Goal: Task Accomplishment & Management: Use online tool/utility

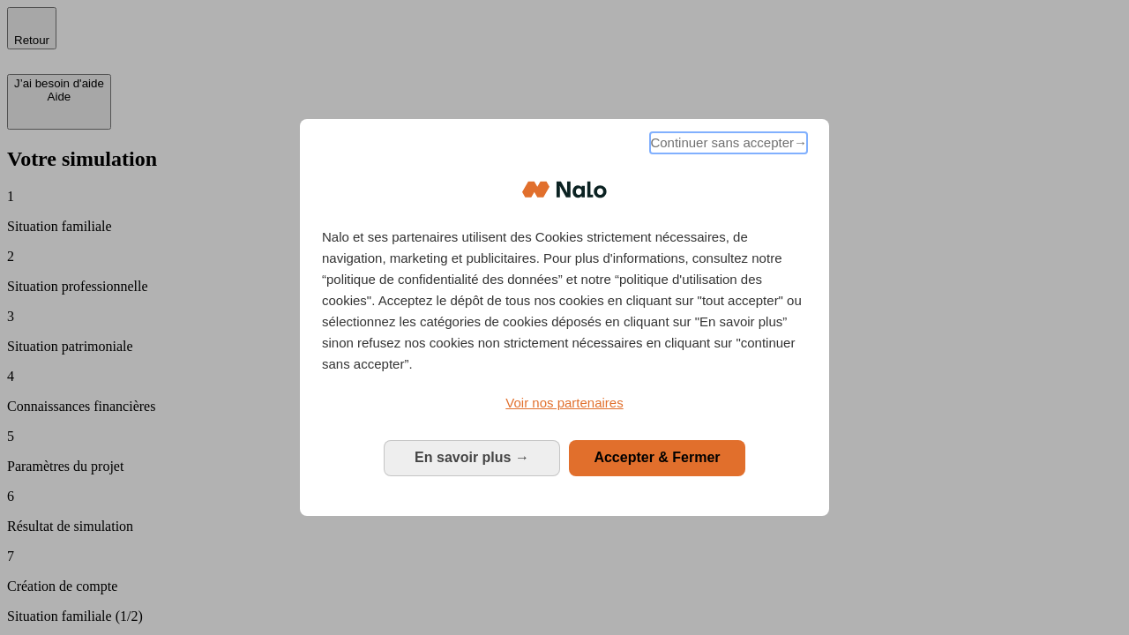
click at [727, 146] on span "Continuer sans accepter →" at bounding box center [728, 142] width 157 height 21
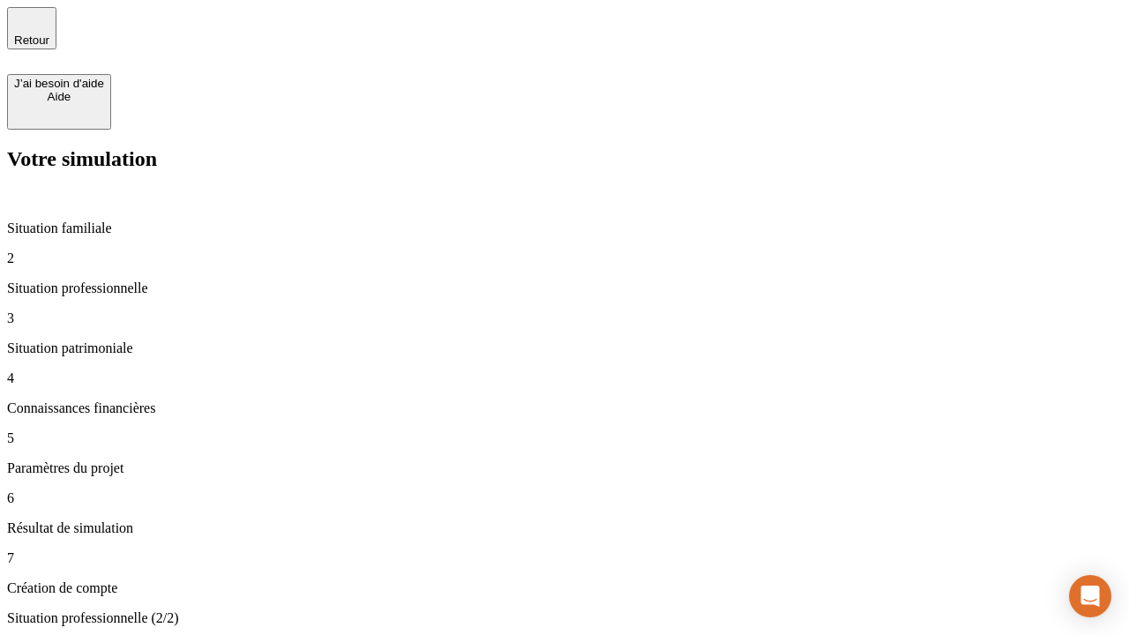
type input "30 000"
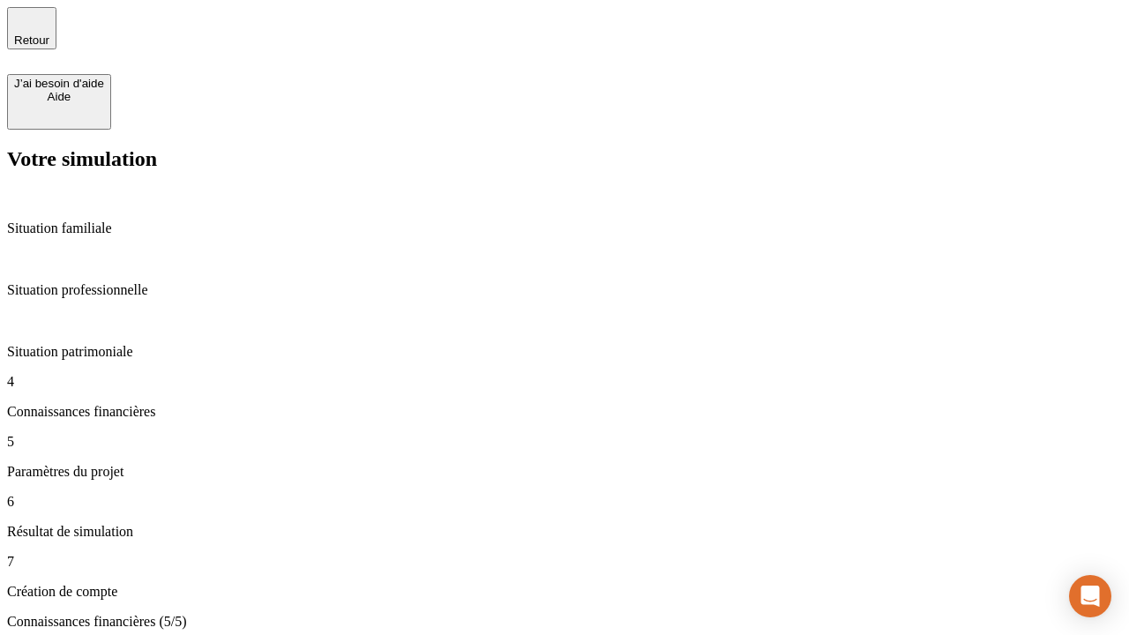
type input "25"
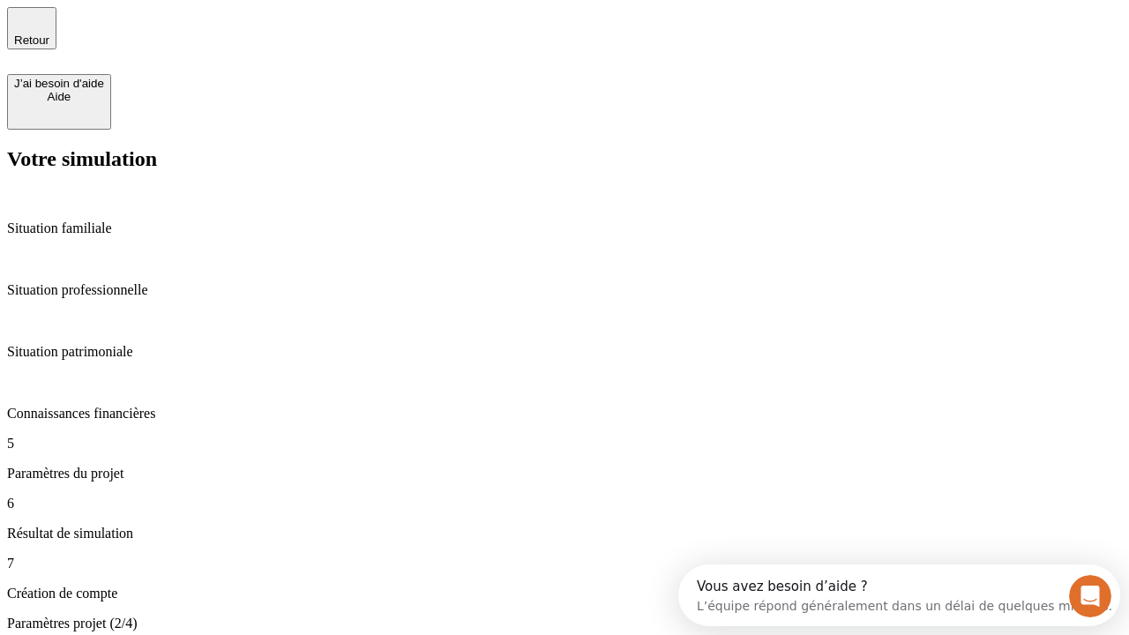
type input "64"
type input "1 000"
type input "640"
